Goal: Task Accomplishment & Management: Use online tool/utility

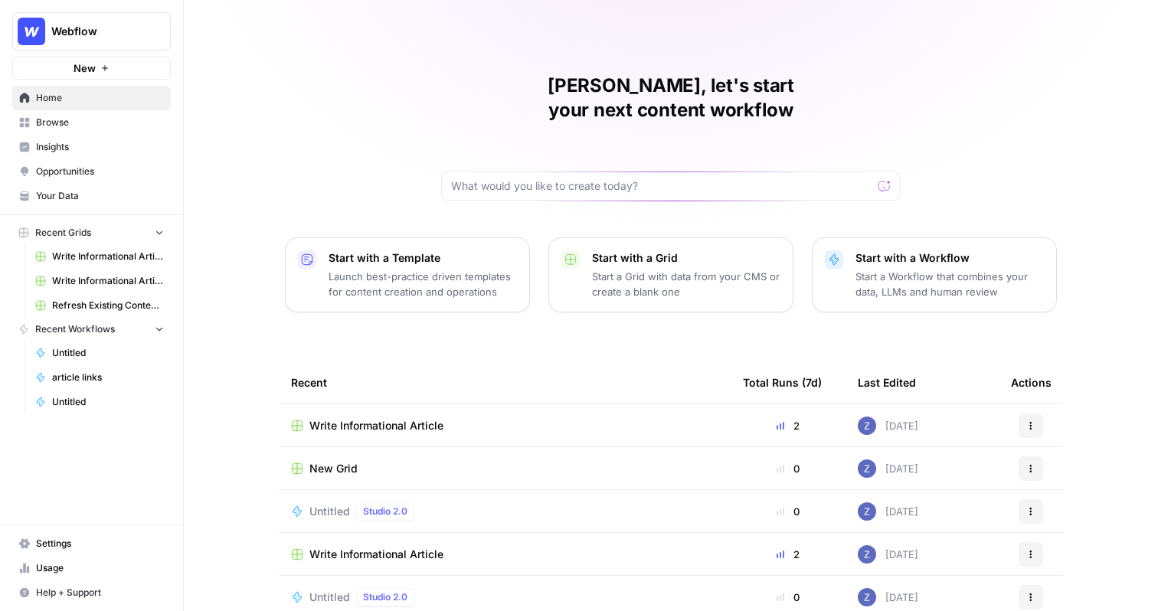
click at [109, 47] on button "Webflow" at bounding box center [91, 31] width 159 height 38
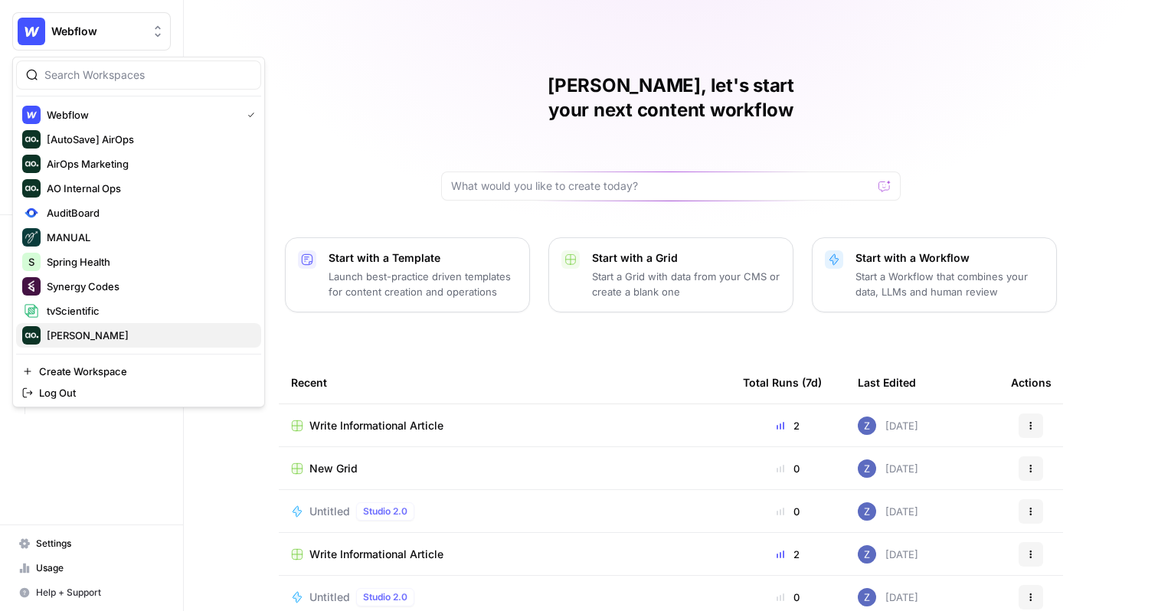
click at [106, 332] on span "[PERSON_NAME]" at bounding box center [148, 335] width 202 height 15
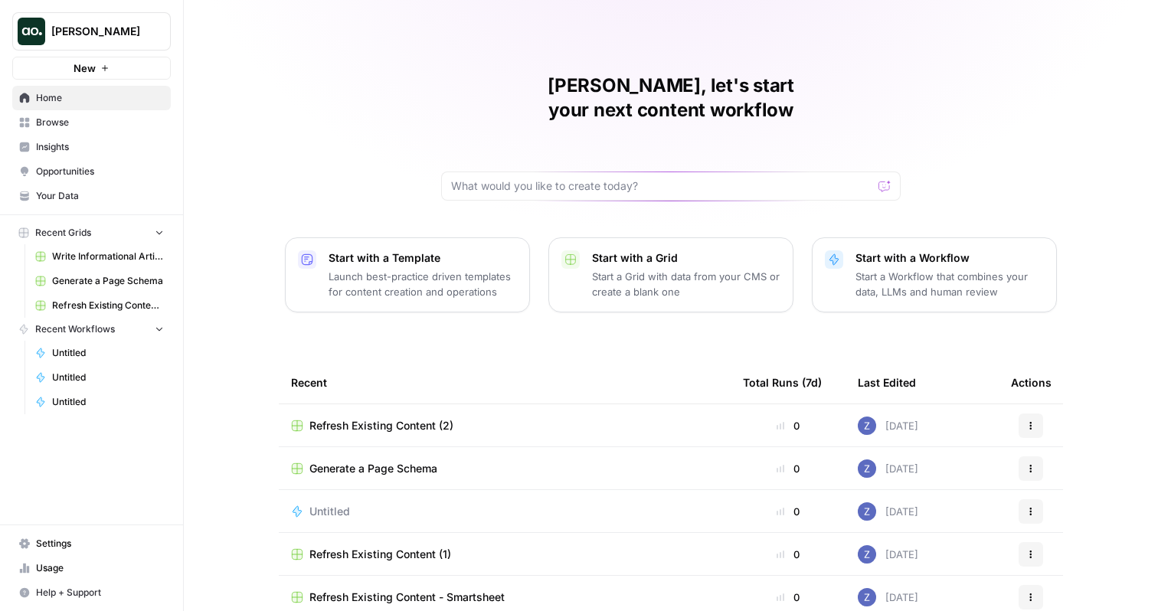
click at [80, 66] on span "New" at bounding box center [85, 68] width 22 height 15
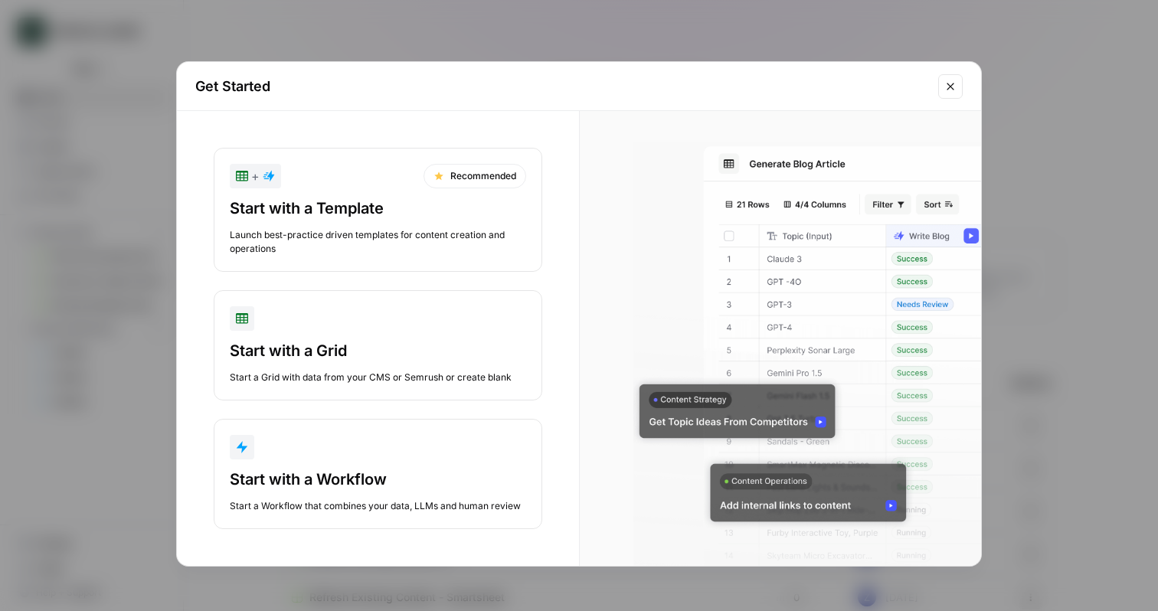
click at [362, 221] on div "Start with a Template Launch best-practice driven templates for content creatio…" at bounding box center [378, 227] width 296 height 58
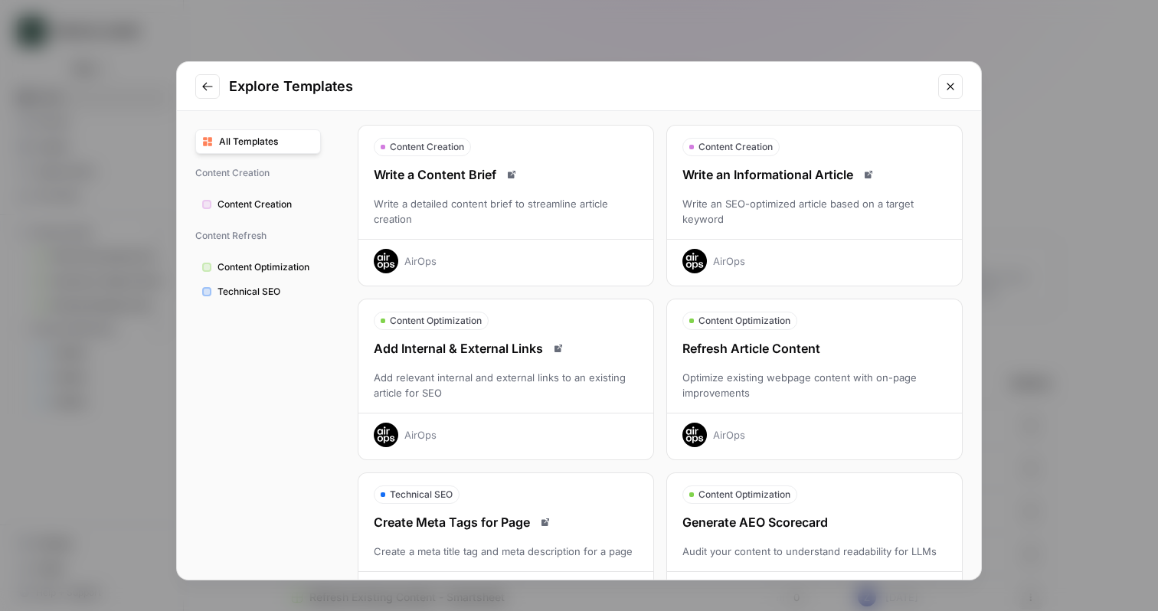
scroll to position [13, 0]
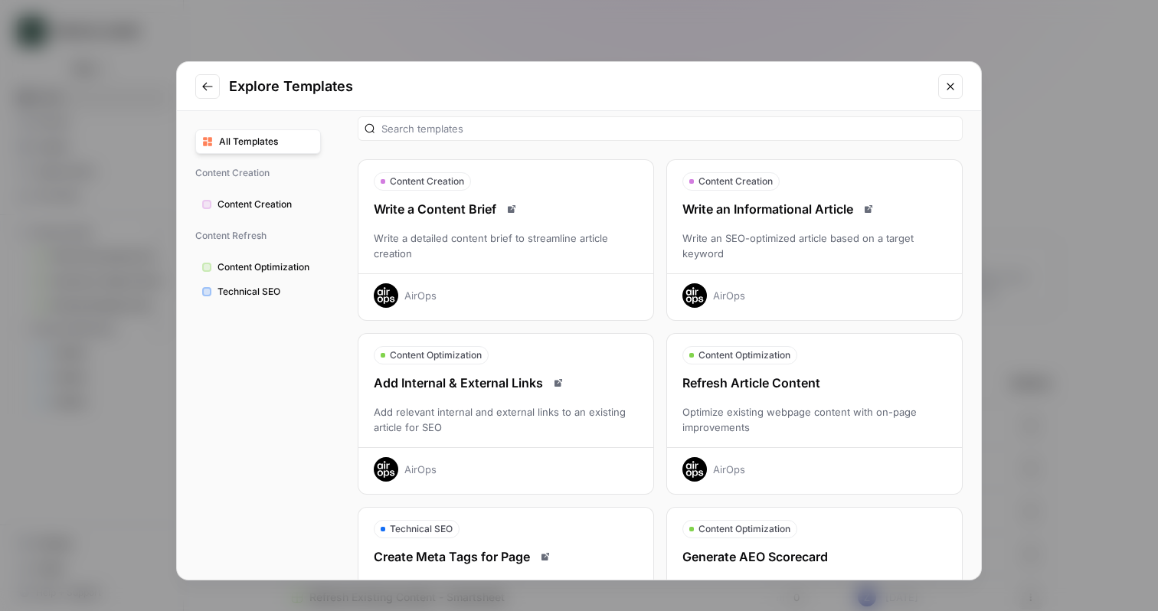
click at [419, 34] on div "Explore Templates All Templates Content Creation Content Creation Content Refre…" at bounding box center [579, 305] width 1158 height 611
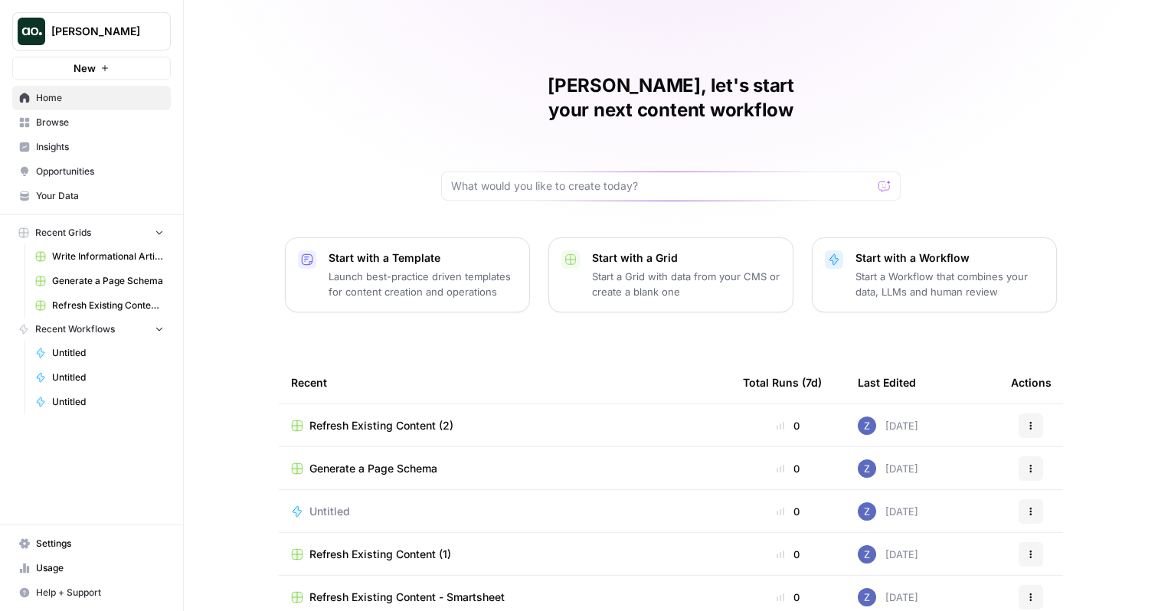
click at [77, 205] on link "Your Data" at bounding box center [91, 196] width 159 height 25
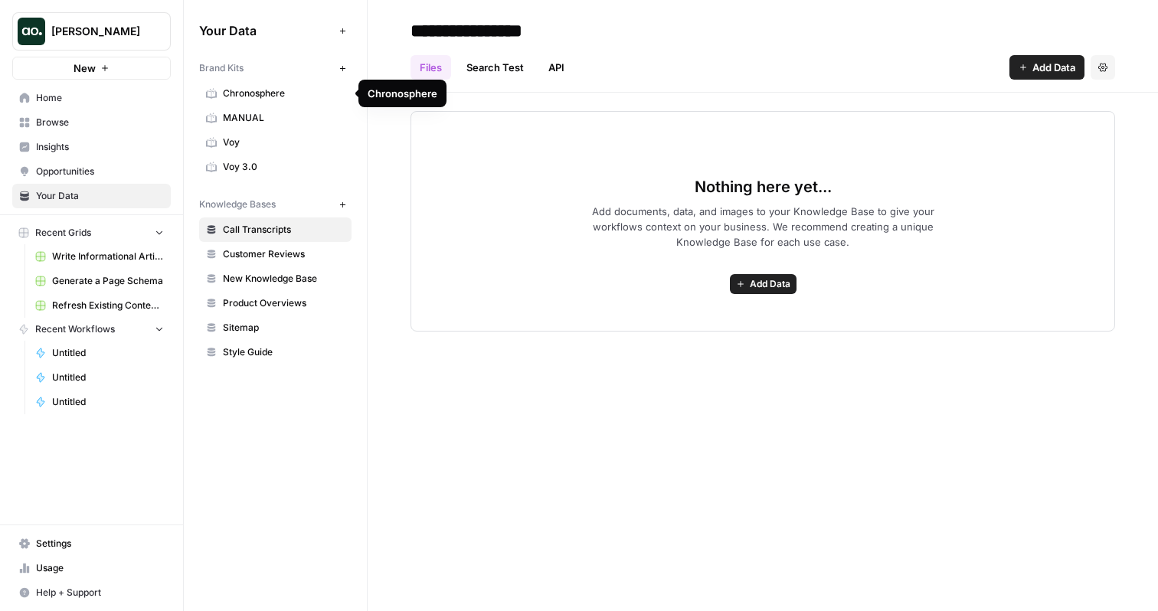
click at [269, 97] on span "Chronosphere" at bounding box center [284, 94] width 122 height 14
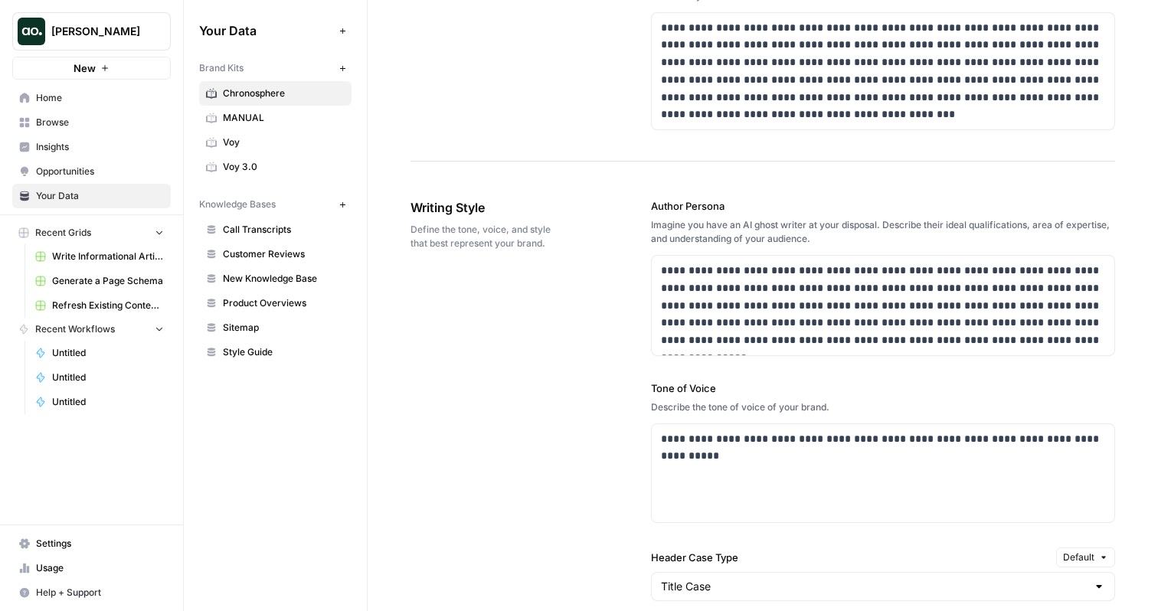
scroll to position [846, 0]
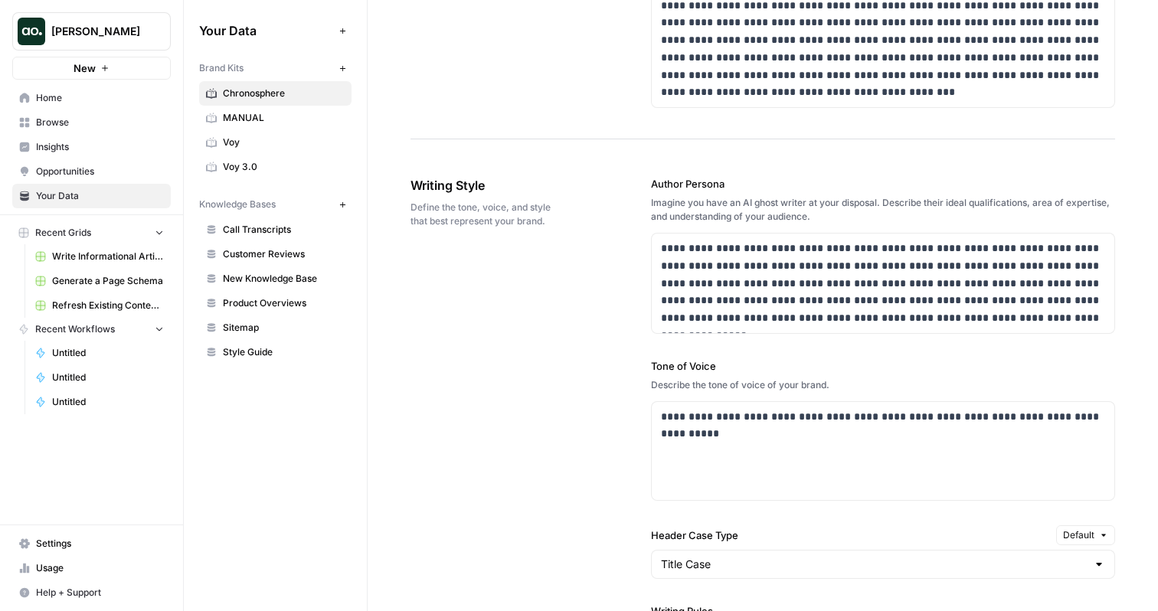
click at [95, 78] on button "New" at bounding box center [91, 68] width 159 height 23
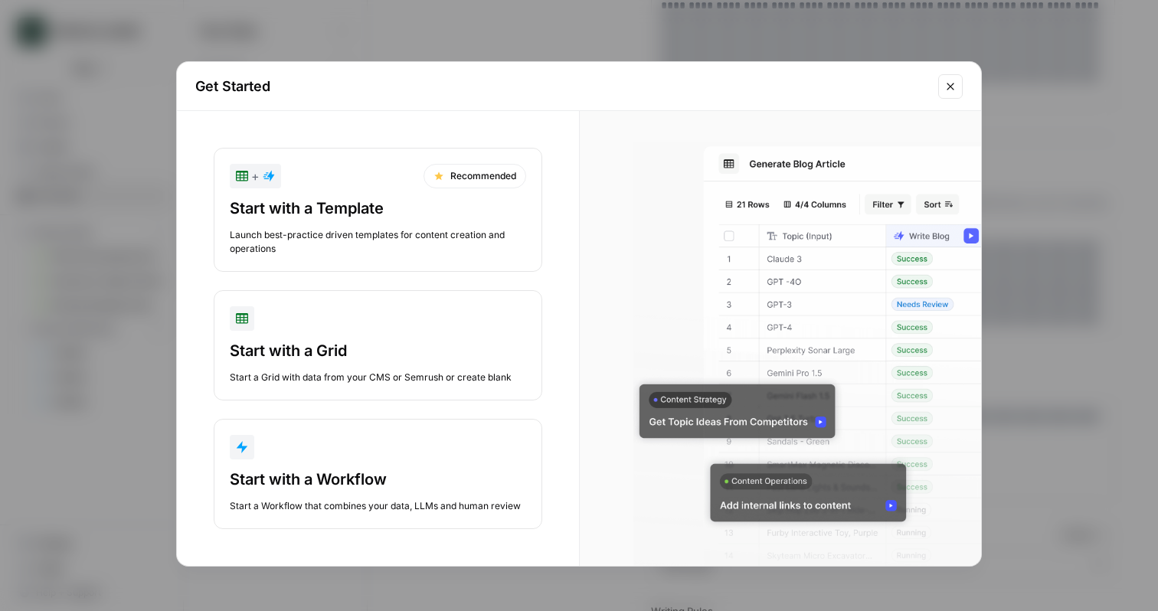
click at [470, 220] on div "Start with a Template Launch best-practice driven templates for content creatio…" at bounding box center [378, 227] width 296 height 58
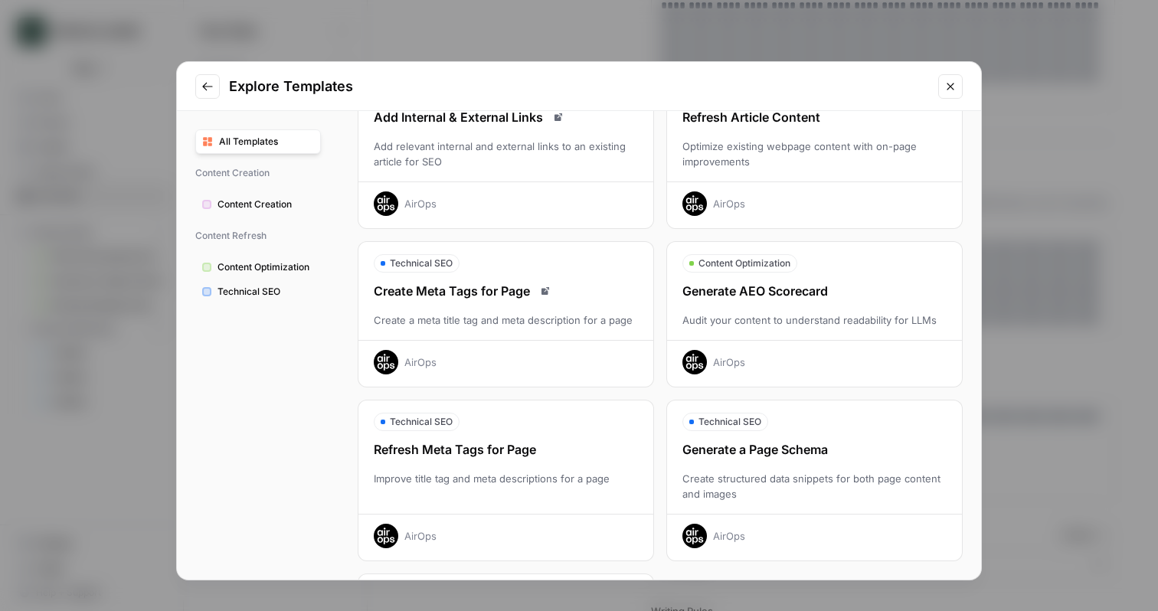
scroll to position [270, 0]
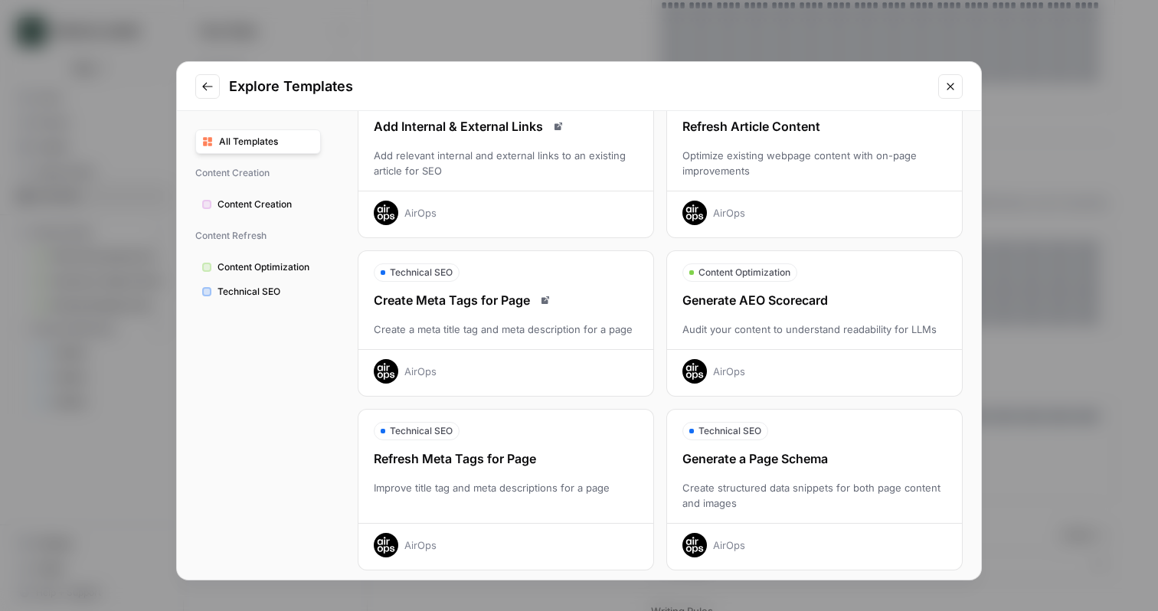
click at [260, 24] on div "Explore Templates All Templates Content Creation Content Creation Content Refre…" at bounding box center [579, 305] width 1158 height 611
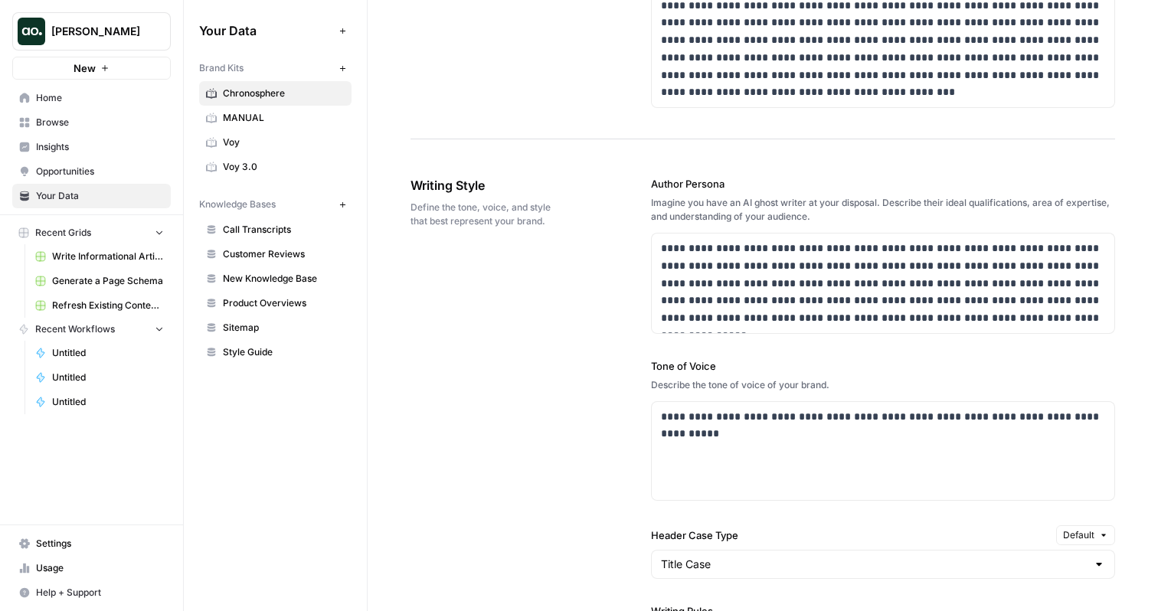
click at [101, 67] on icon "button" at bounding box center [104, 68] width 9 height 9
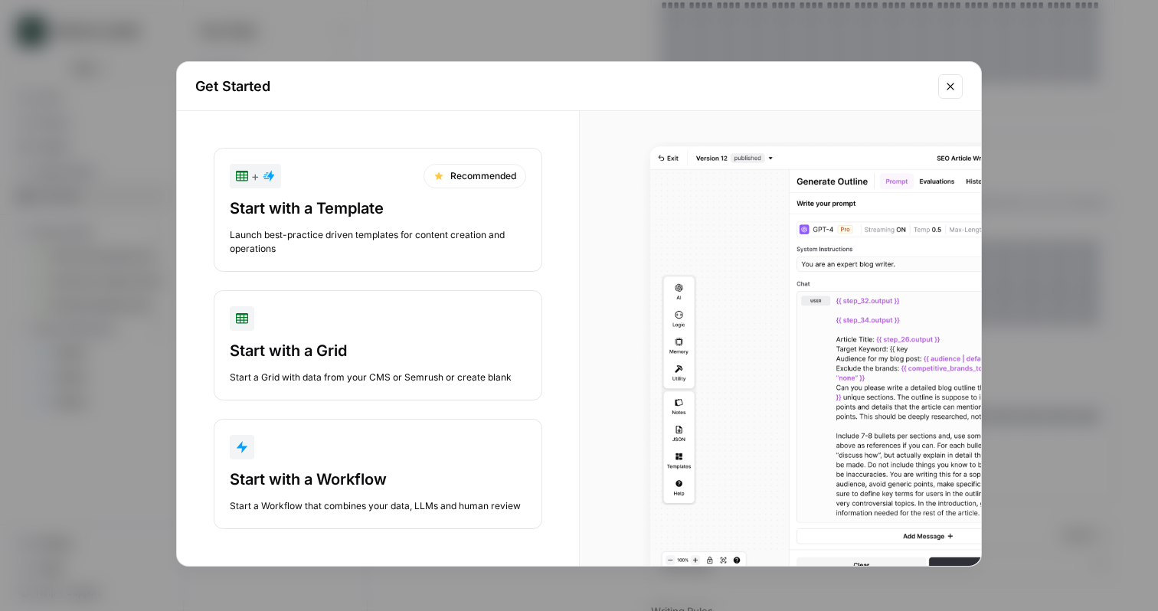
click at [336, 484] on div "Start with a Workflow" at bounding box center [378, 479] width 296 height 21
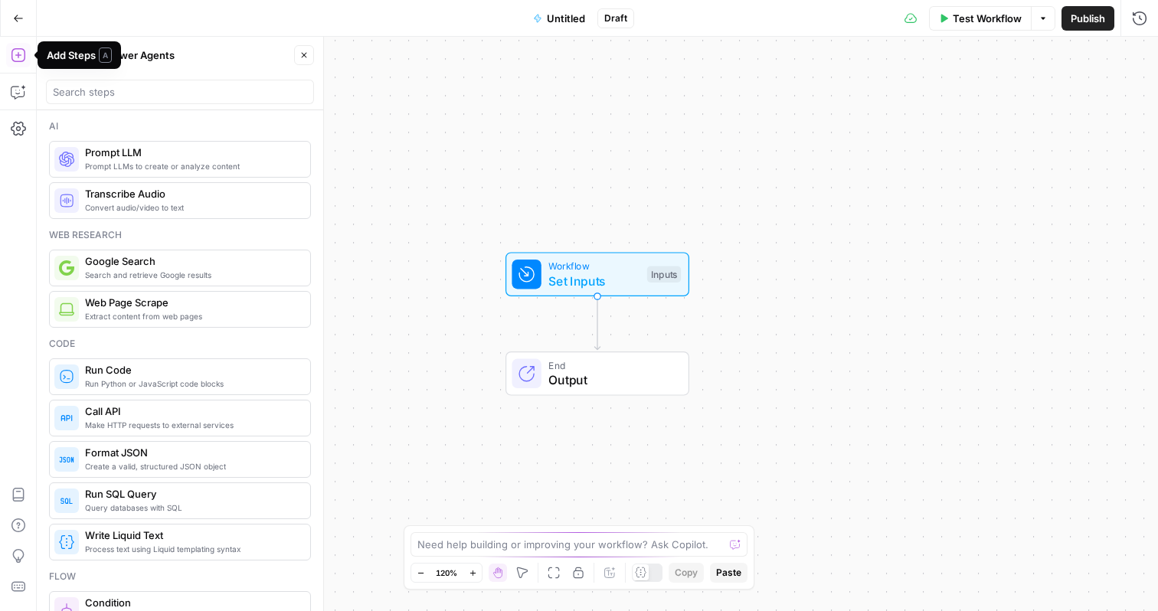
click at [17, 23] on icon "button" at bounding box center [18, 18] width 11 height 11
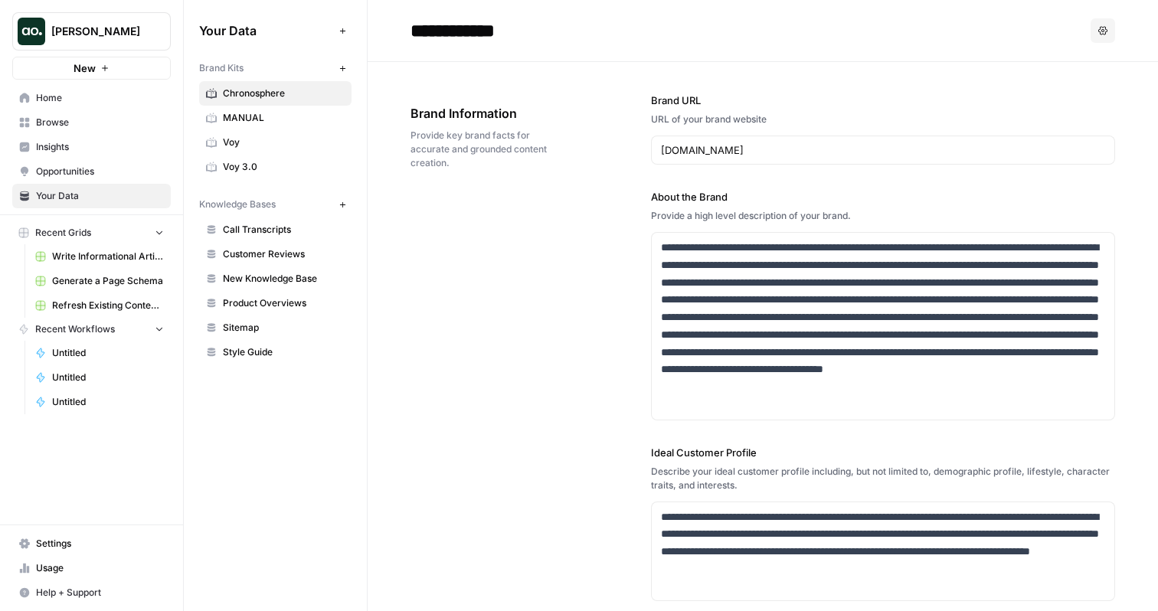
click at [106, 70] on icon "button" at bounding box center [104, 68] width 9 height 9
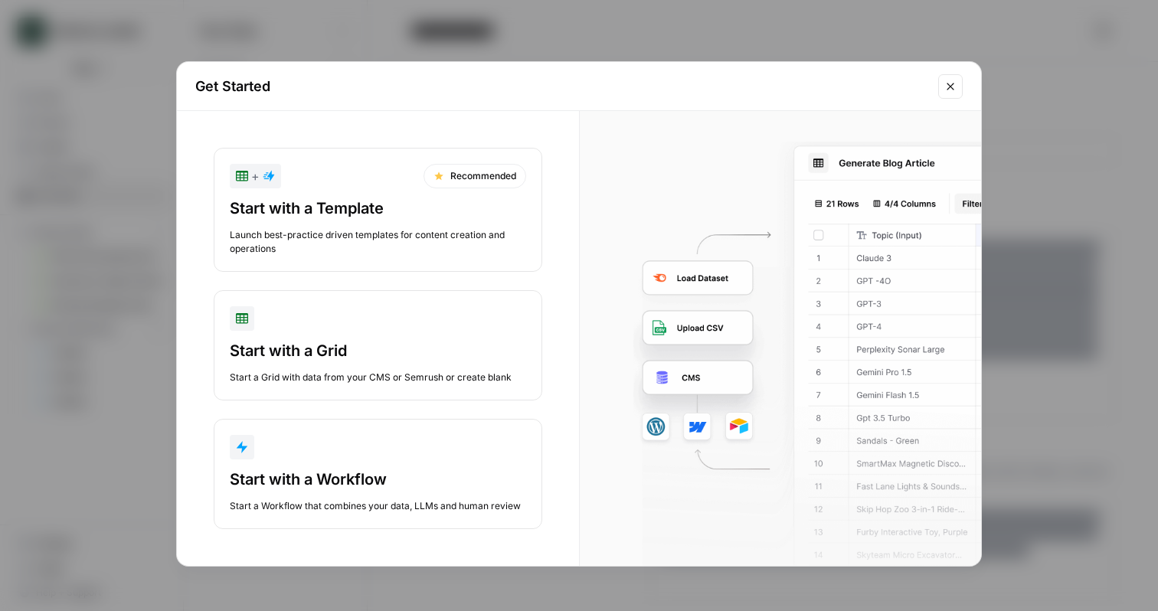
click at [362, 342] on div "Start with a Grid" at bounding box center [378, 350] width 296 height 21
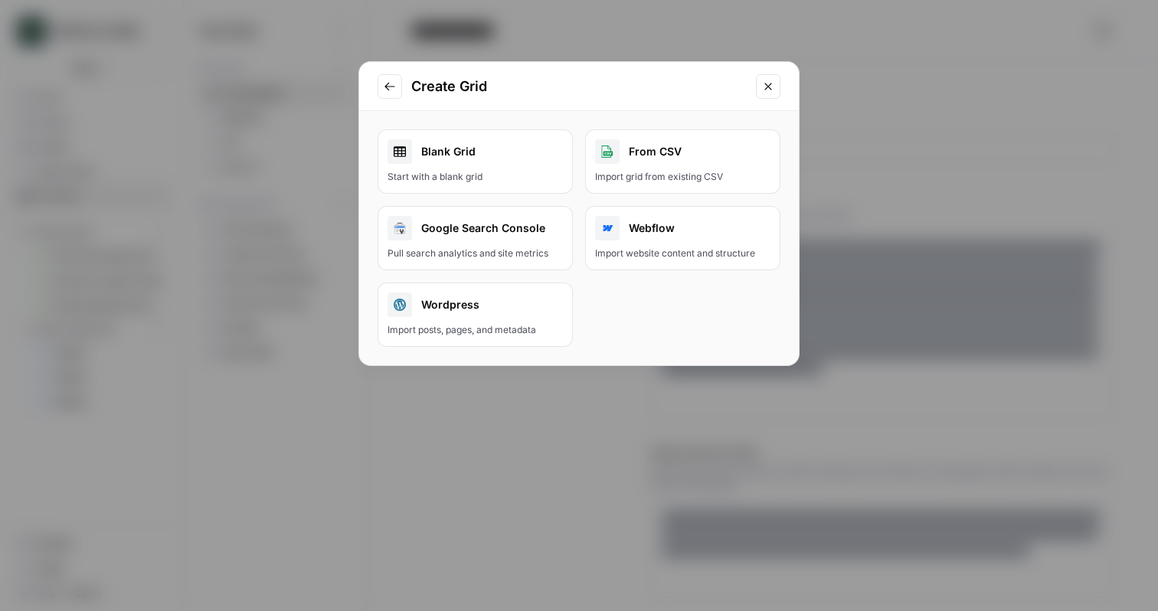
click at [535, 158] on div "Blank Grid" at bounding box center [475, 151] width 175 height 25
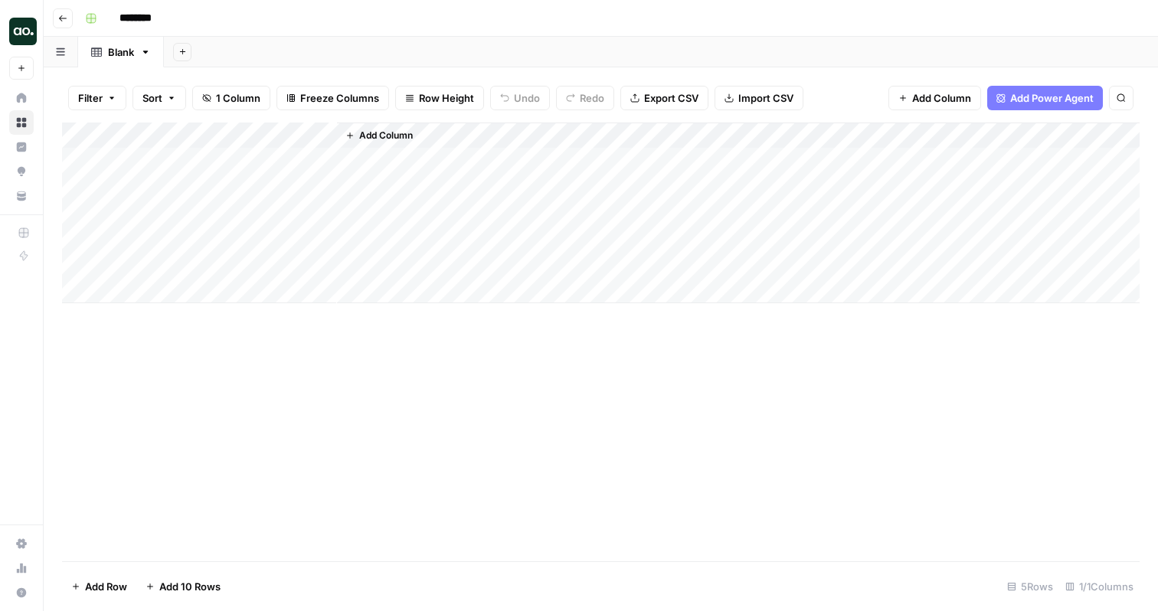
click at [1045, 102] on span "Add Power Agent" at bounding box center [1053, 97] width 84 height 15
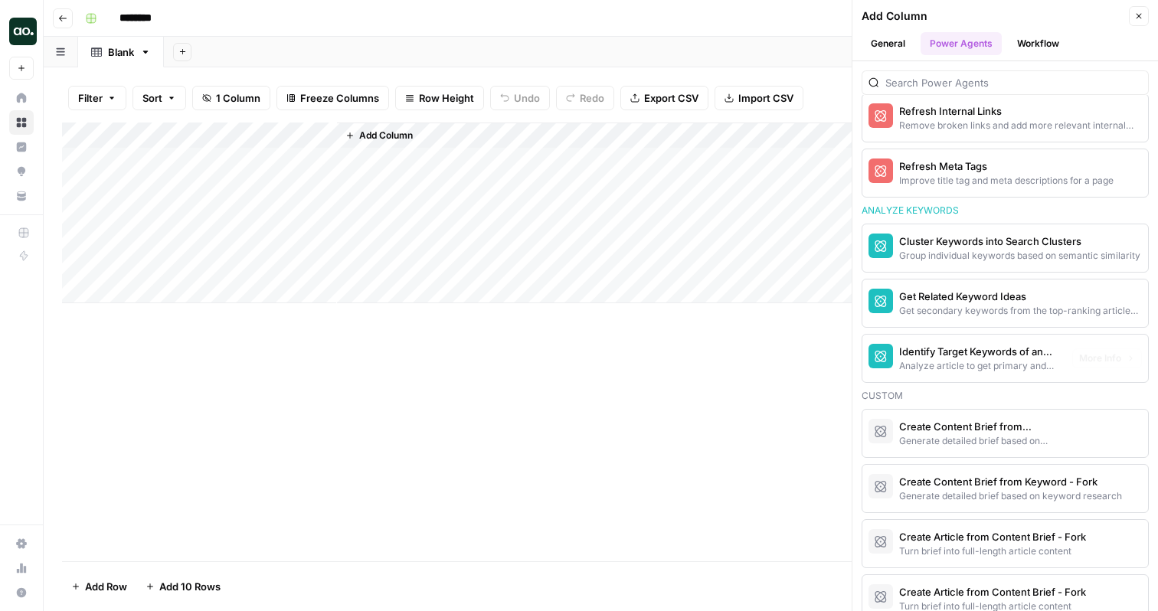
scroll to position [1185, 0]
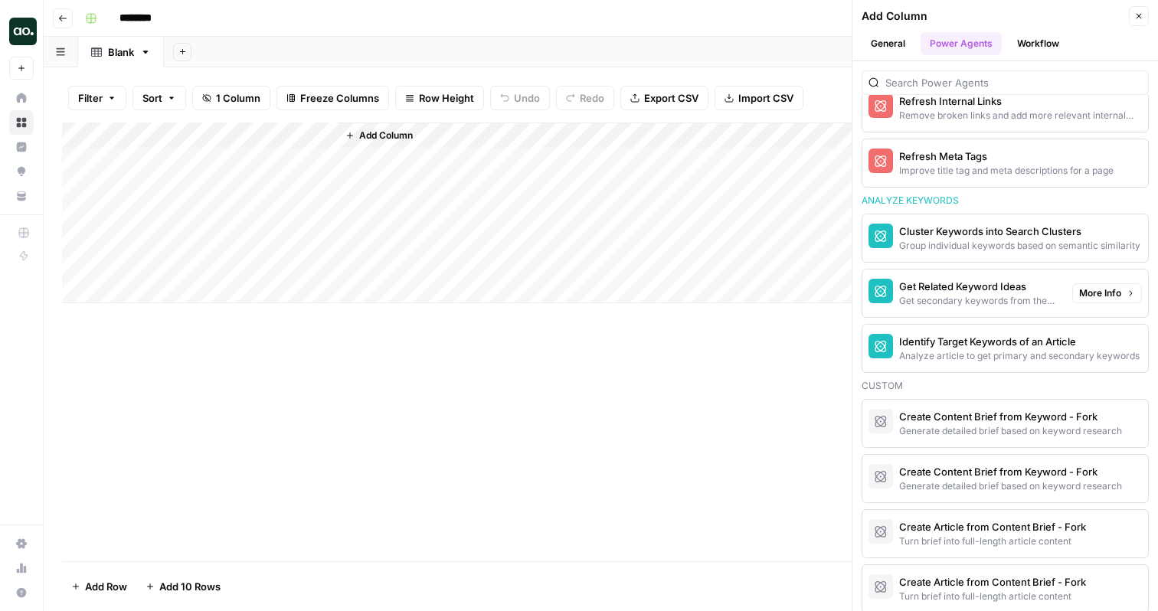
click at [972, 292] on div "Get Related Keyword Ideas" at bounding box center [979, 286] width 161 height 15
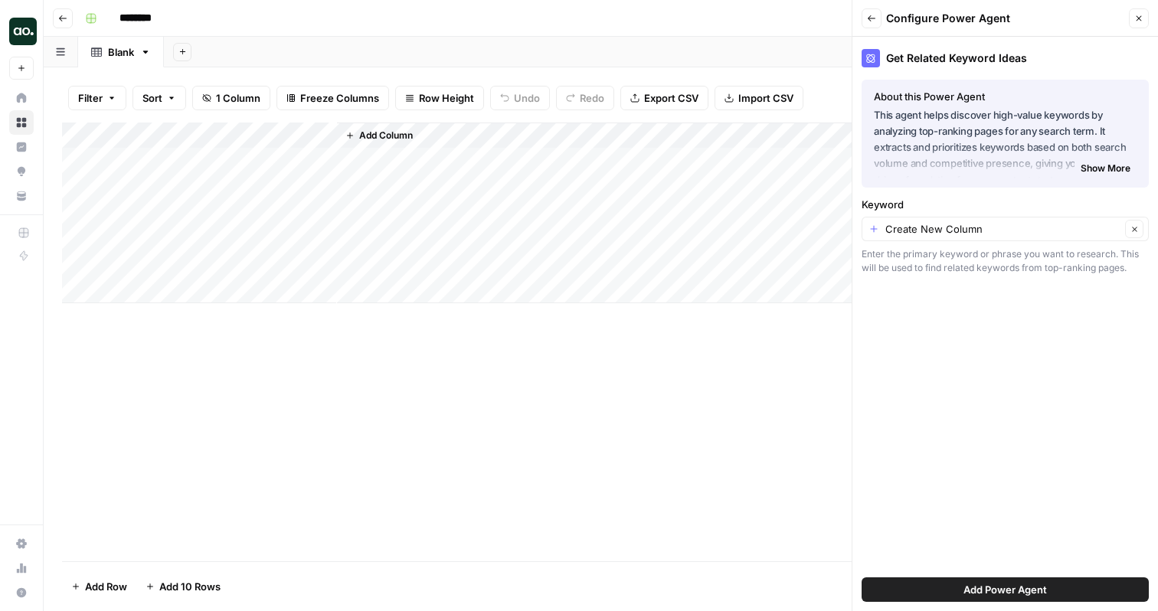
click at [971, 583] on span "Add Power Agent" at bounding box center [1006, 589] width 84 height 15
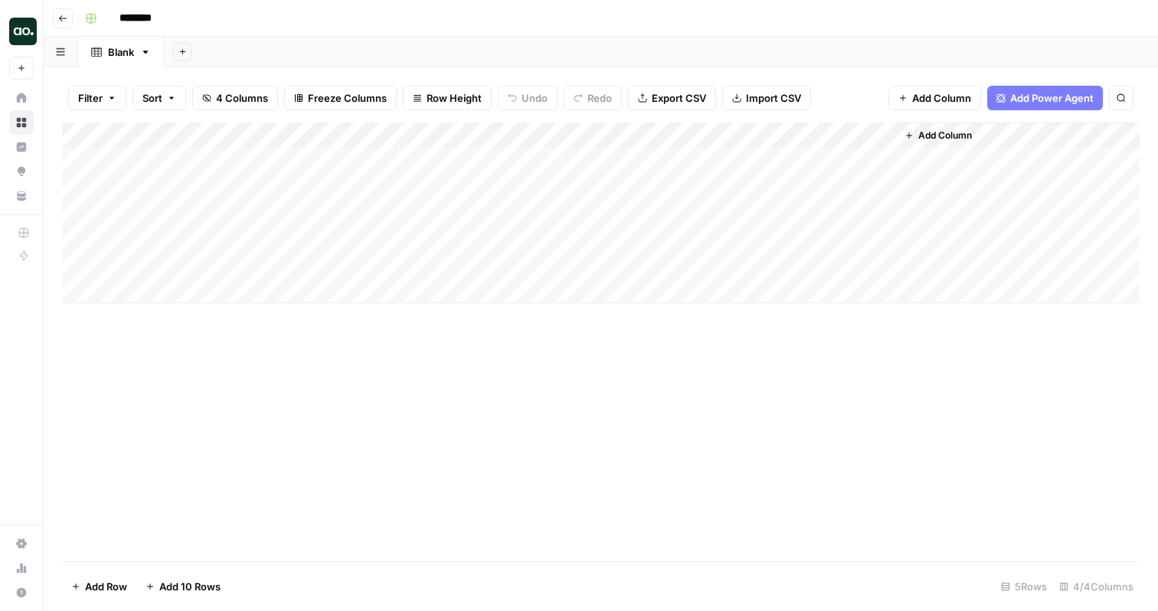
click at [317, 136] on div "Add Column" at bounding box center [601, 213] width 1078 height 181
click at [322, 134] on div at bounding box center [226, 138] width 221 height 31
click at [214, 334] on span "Remove Column" at bounding box center [213, 341] width 134 height 15
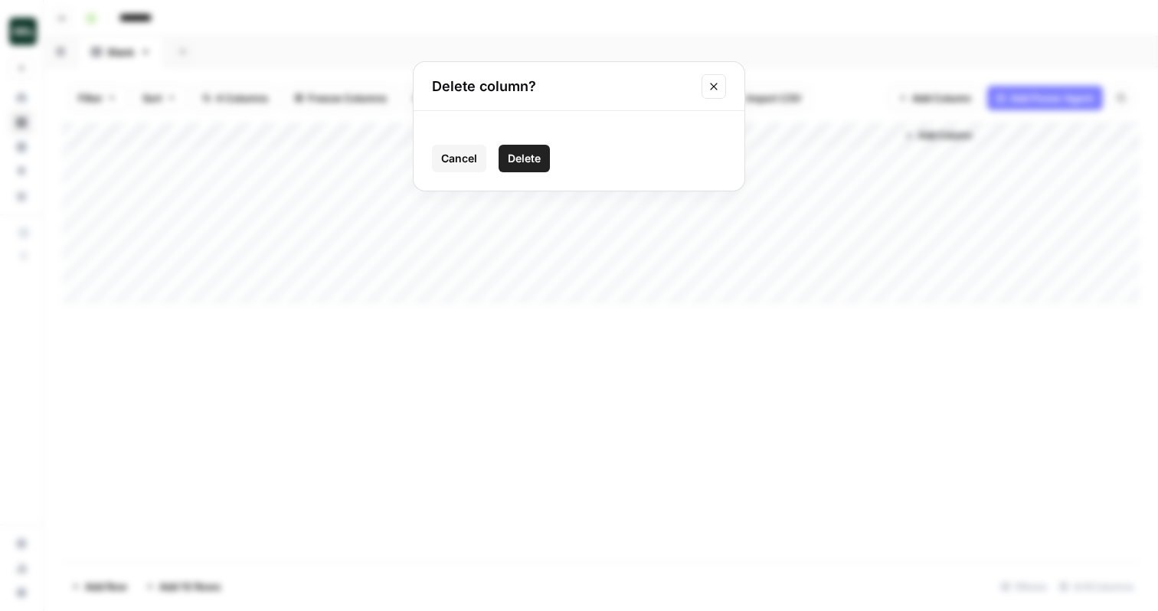
click at [518, 156] on span "Delete" at bounding box center [524, 158] width 33 height 15
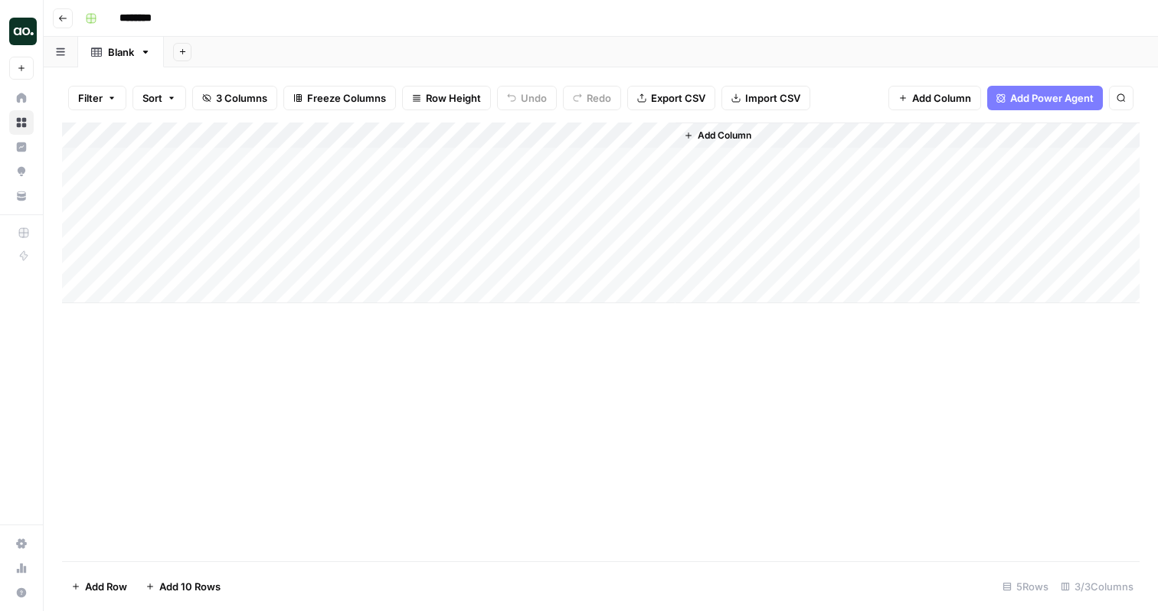
click at [221, 159] on div "Add Column" at bounding box center [601, 213] width 1078 height 181
click at [506, 136] on div "Add Column" at bounding box center [601, 213] width 1078 height 181
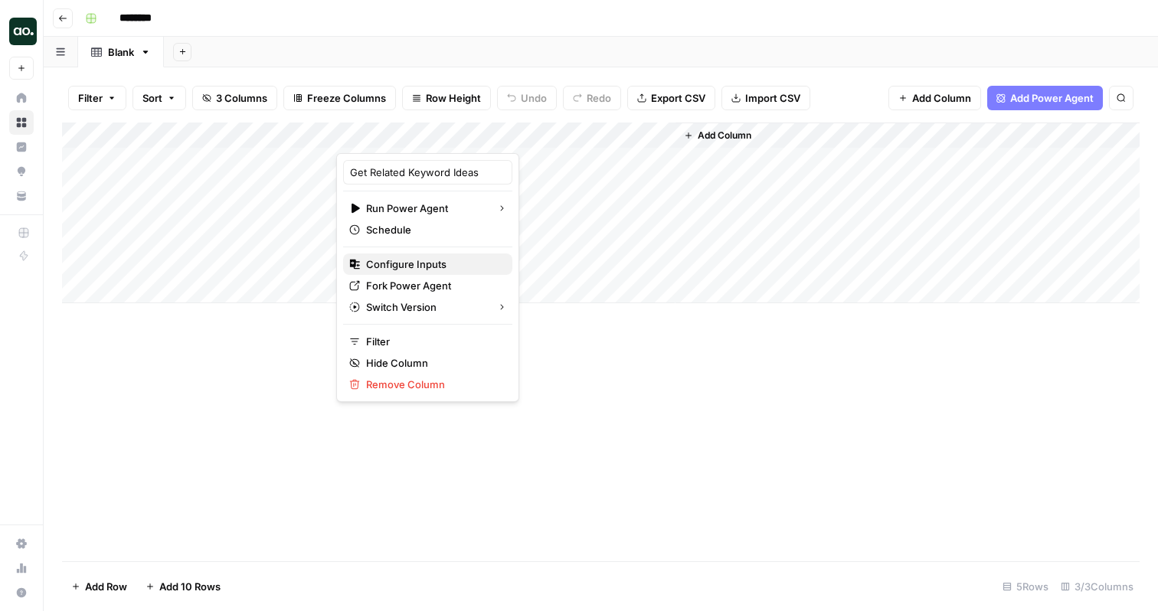
click at [421, 267] on span "Configure Inputs" at bounding box center [433, 264] width 134 height 15
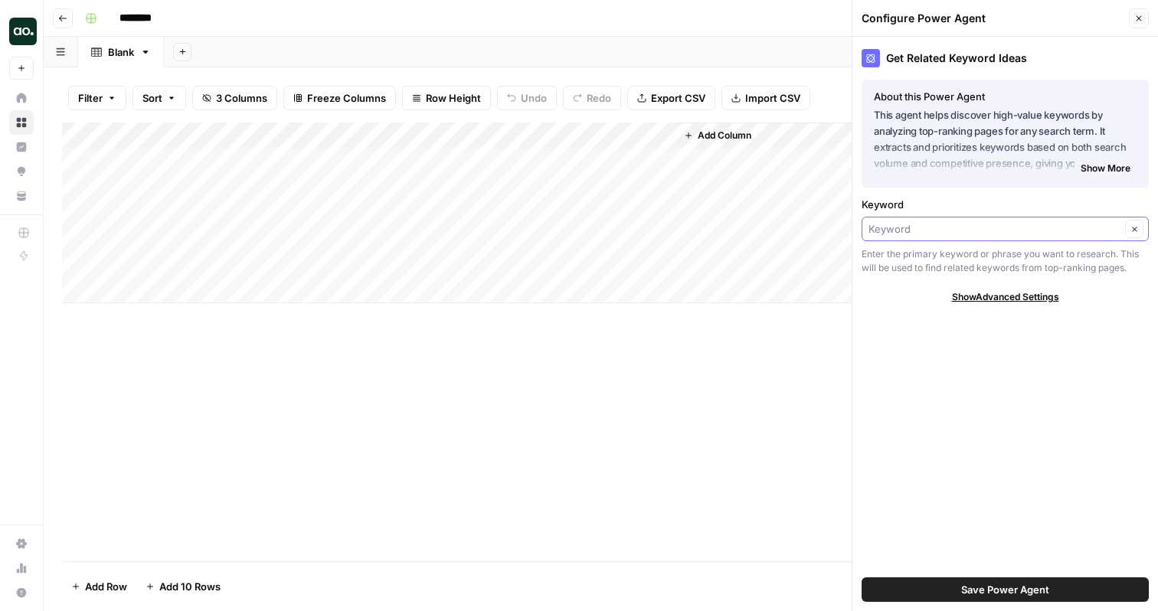
click at [965, 234] on input "Keyword" at bounding box center [995, 228] width 252 height 15
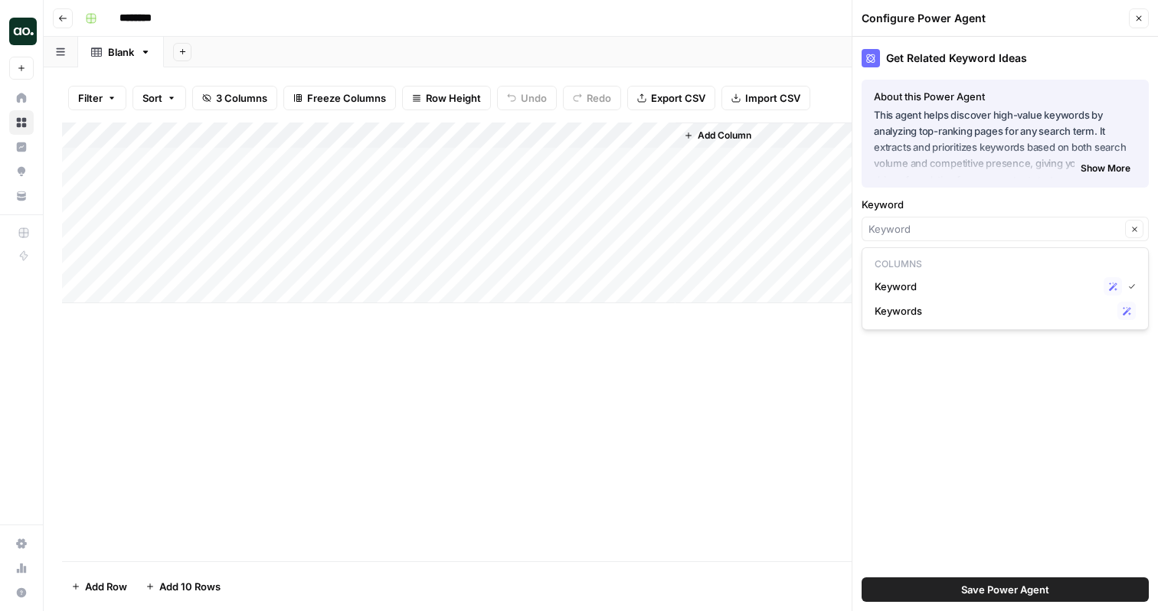
type input "Keyword"
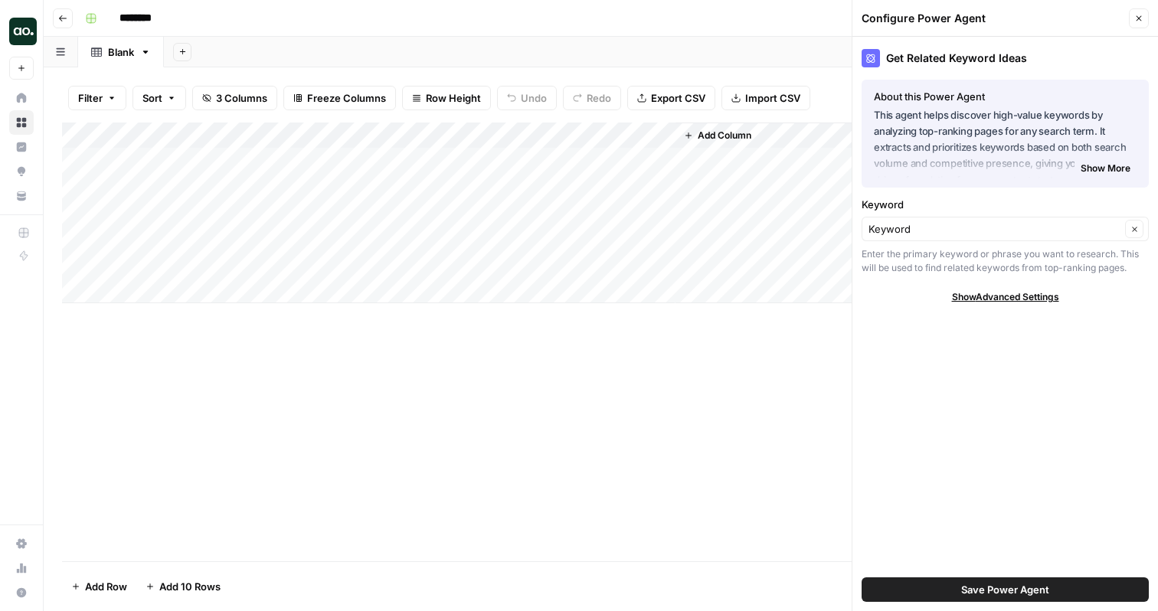
click at [974, 197] on label "Keyword" at bounding box center [1005, 204] width 287 height 15
click at [974, 221] on input "Keyword" at bounding box center [995, 228] width 252 height 15
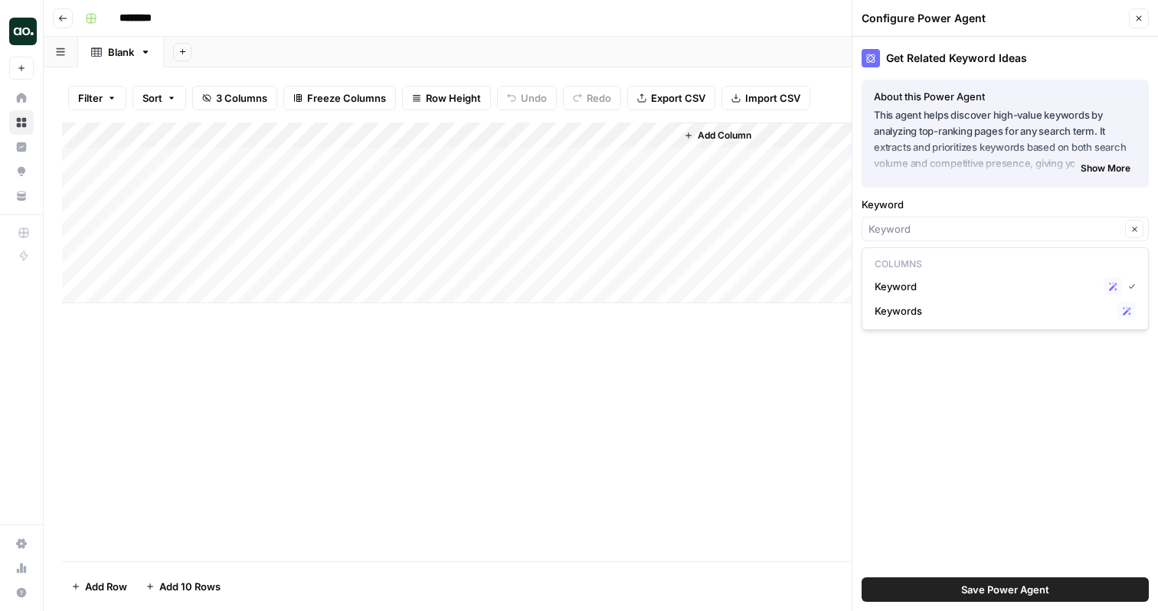
type input "Keyword"
click at [1141, 20] on icon "button" at bounding box center [1139, 18] width 5 height 5
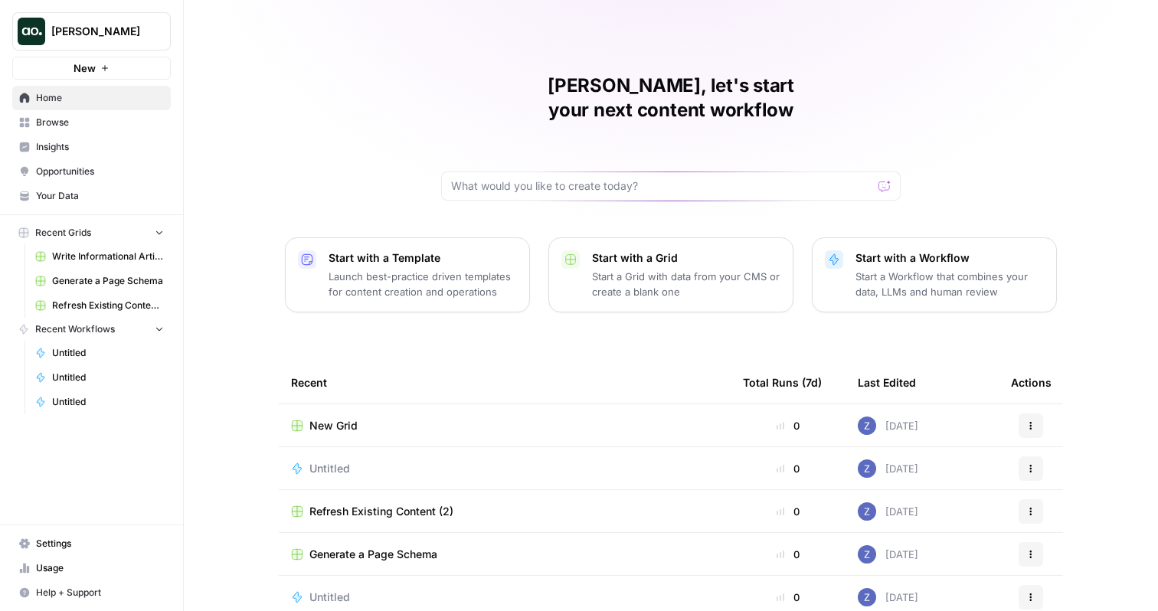
scroll to position [93, 0]
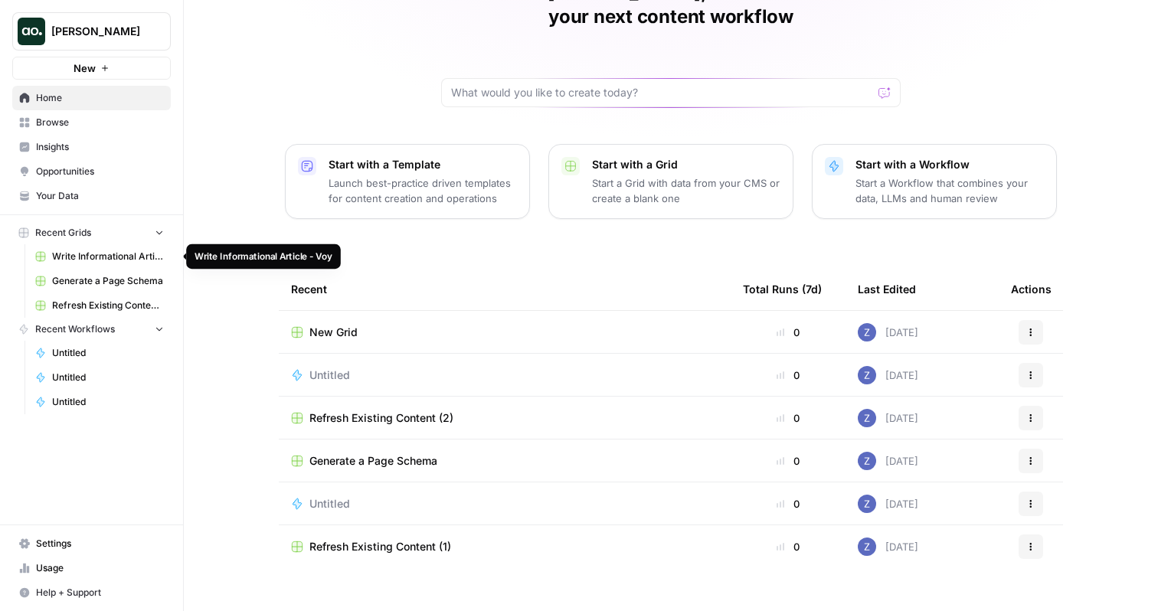
click at [122, 257] on span "Write Informational Article - Voy" at bounding box center [108, 257] width 112 height 14
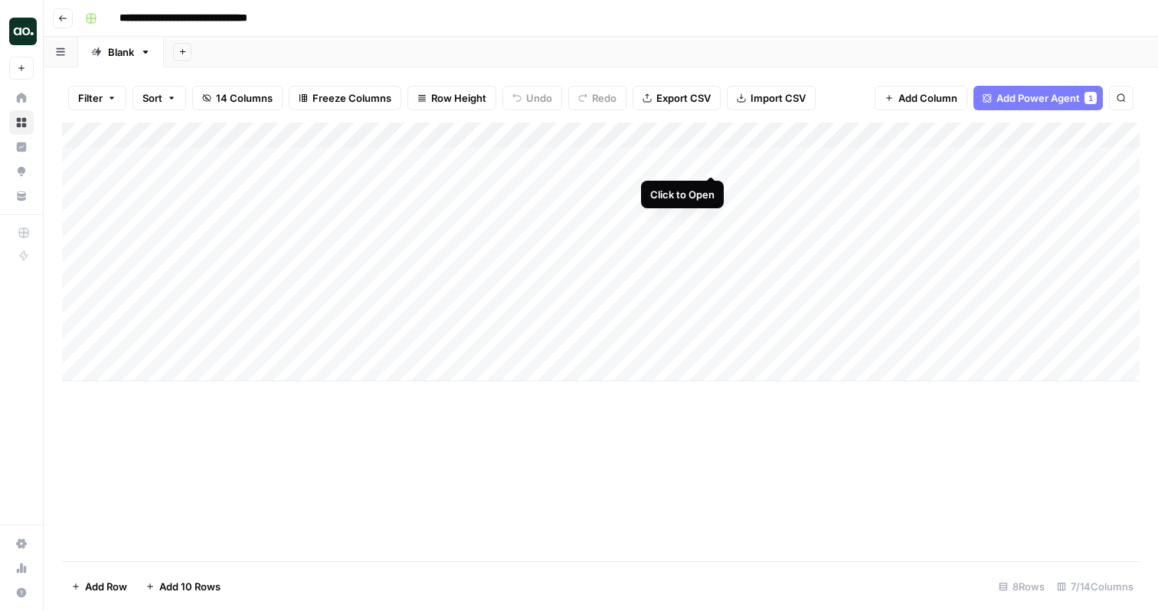
click at [709, 159] on div "Add Column" at bounding box center [601, 252] width 1078 height 259
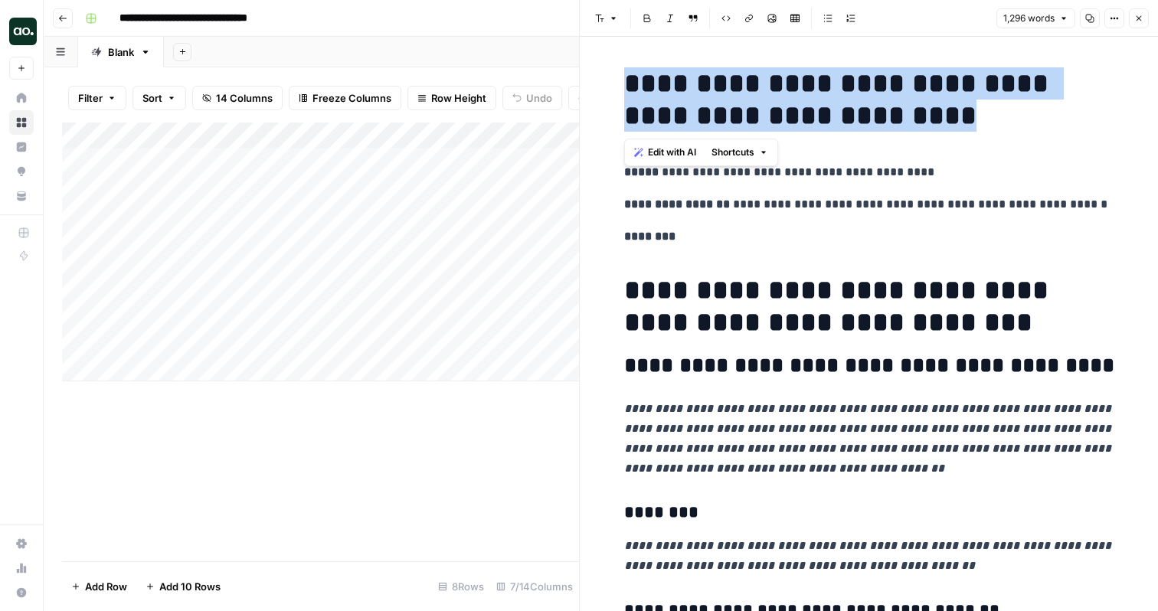
drag, startPoint x: 919, startPoint y: 104, endPoint x: 576, endPoint y: 58, distance: 345.5
click at [579, 58] on div "**********" at bounding box center [868, 305] width 579 height 611
click at [735, 101] on h1 "**********" at bounding box center [869, 99] width 490 height 64
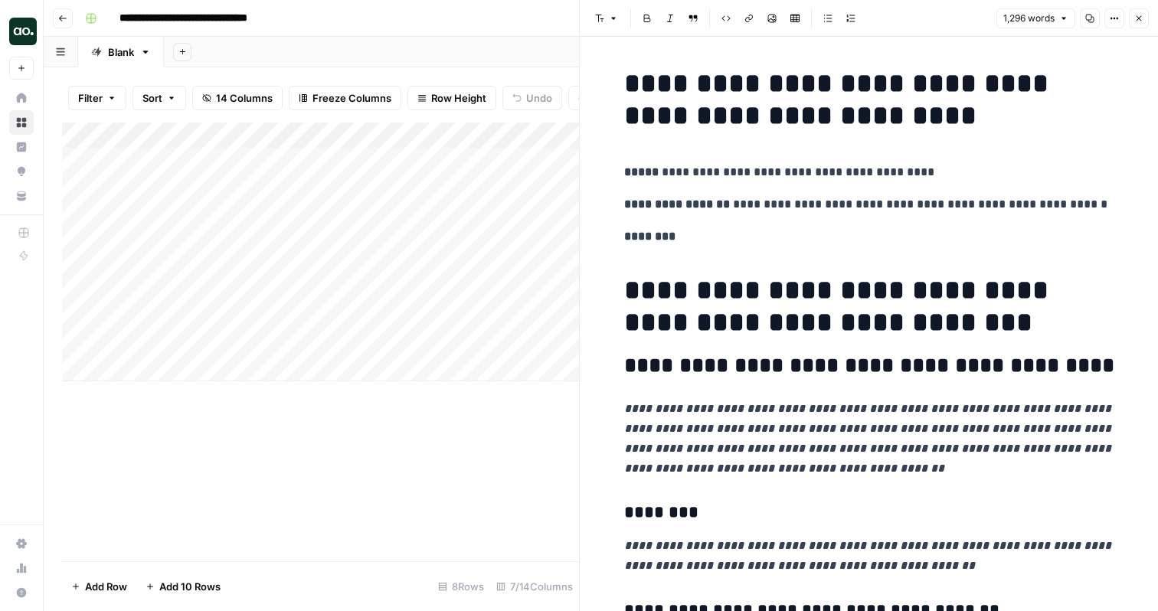
click at [816, 460] on em "**********" at bounding box center [869, 438] width 490 height 71
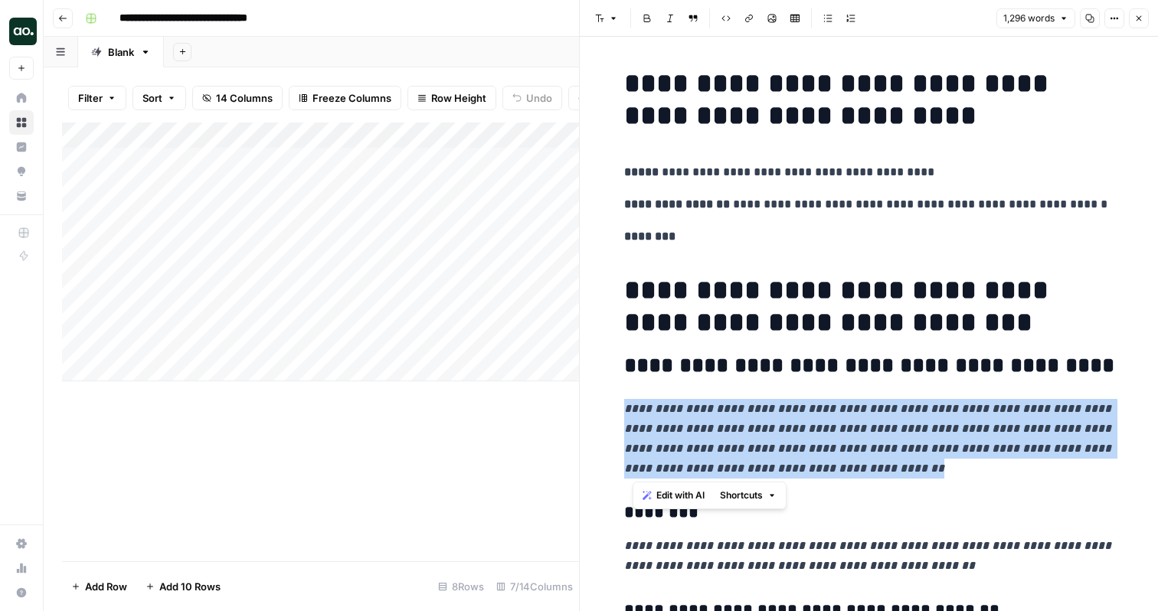
drag, startPoint x: 831, startPoint y: 469, endPoint x: 611, endPoint y: 402, distance: 229.8
click at [670, 492] on span "Edit with AI" at bounding box center [672, 496] width 48 height 14
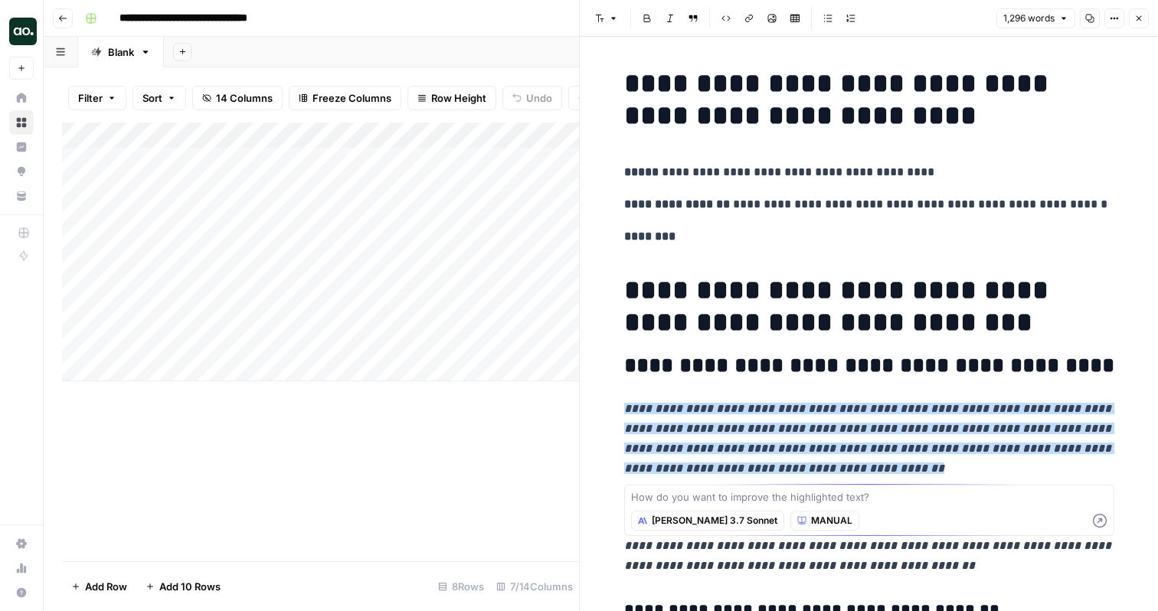
click at [694, 516] on span "Claude 3.7 Sonnet" at bounding box center [715, 521] width 126 height 14
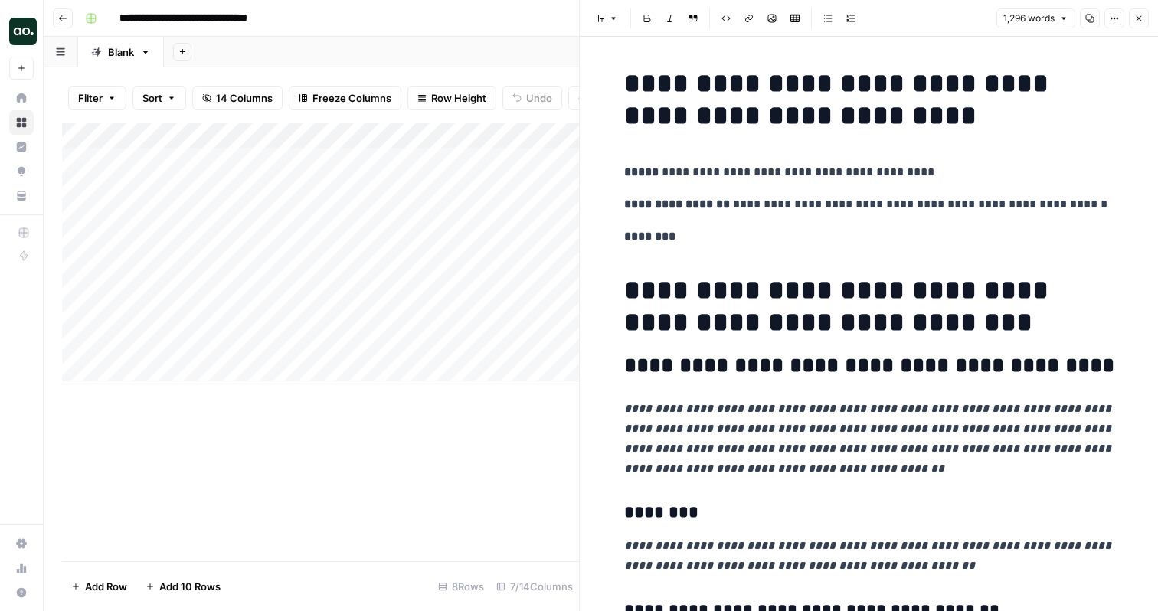
click at [316, 138] on div "Add Column" at bounding box center [320, 252] width 517 height 259
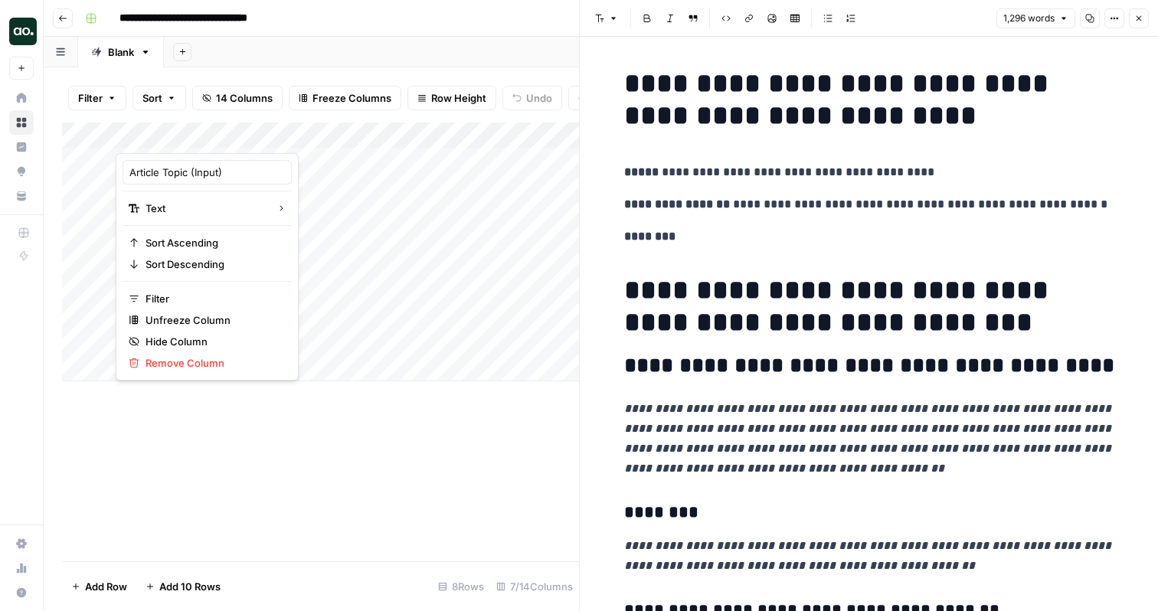
click at [307, 164] on div "Add Column" at bounding box center [320, 252] width 517 height 259
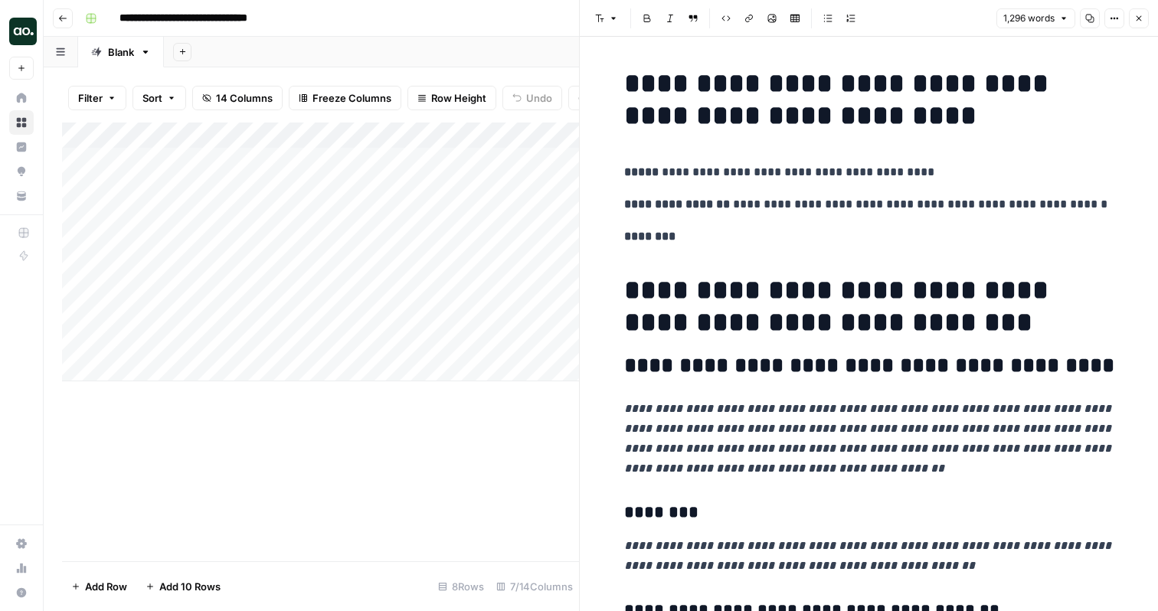
click at [307, 164] on div "Add Column" at bounding box center [320, 252] width 517 height 259
click at [496, 56] on div "Add Sheet" at bounding box center [661, 52] width 994 height 31
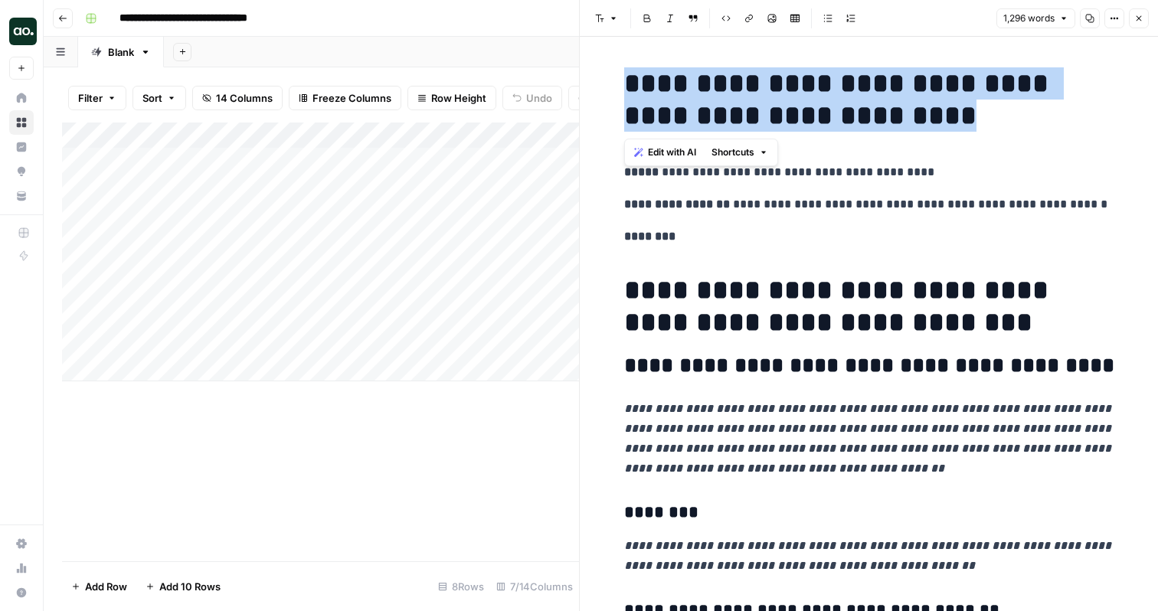
drag, startPoint x: 919, startPoint y: 125, endPoint x: 589, endPoint y: 54, distance: 336.9
